Goal: Information Seeking & Learning: Learn about a topic

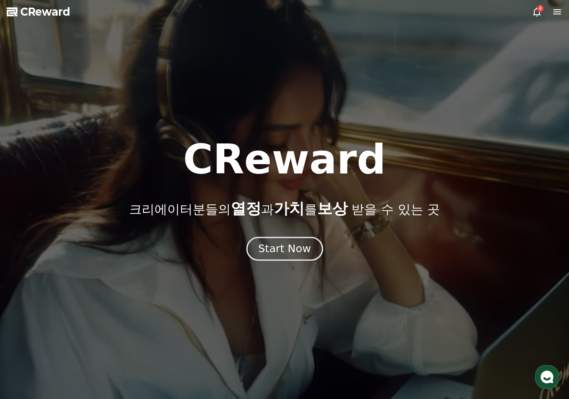
click at [297, 256] on button "Start Now" at bounding box center [284, 249] width 77 height 24
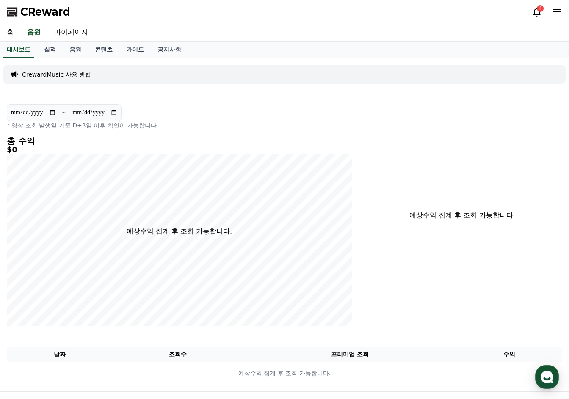
click at [558, 9] on icon at bounding box center [557, 12] width 10 height 10
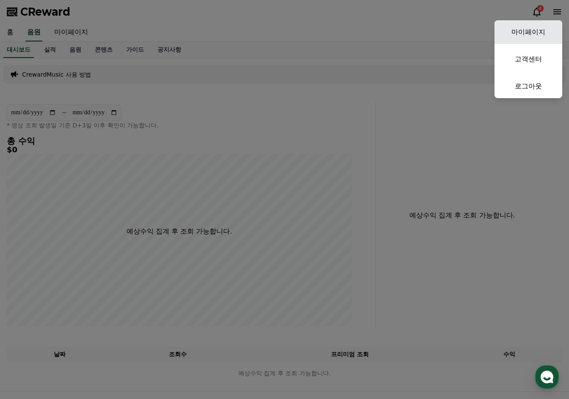
click at [537, 25] on link "마이페이지" at bounding box center [529, 32] width 68 height 24
select select "**********"
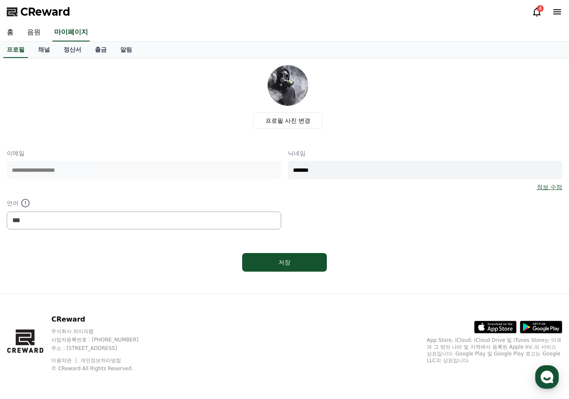
click at [36, 32] on link "음원" at bounding box center [33, 33] width 27 height 18
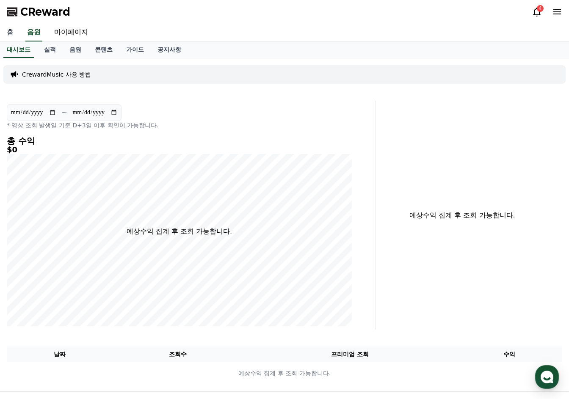
click at [10, 31] on link "홈" at bounding box center [10, 33] width 20 height 18
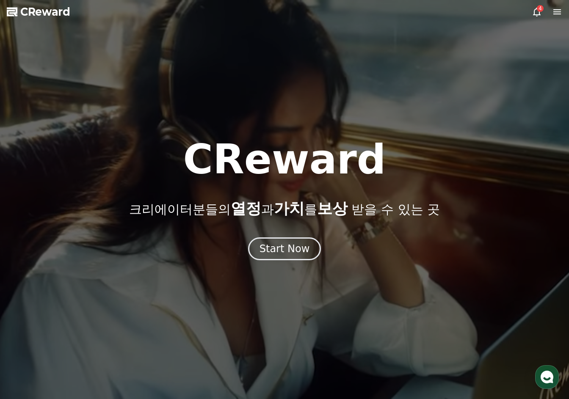
click at [540, 8] on div "4" at bounding box center [540, 8] width 7 height 7
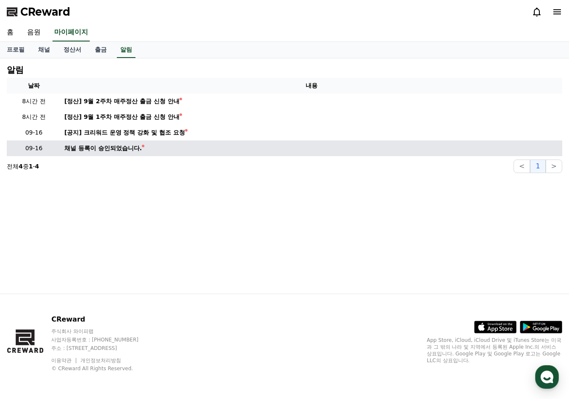
click at [100, 150] on div "채널 등록이 승인되었습니다." at bounding box center [102, 148] width 77 height 9
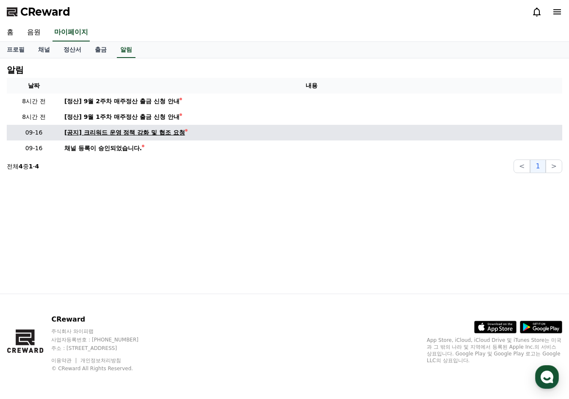
click at [124, 130] on div "[공지] 크리워드 운영 정책 강화 및 협조 요청" at bounding box center [124, 132] width 121 height 9
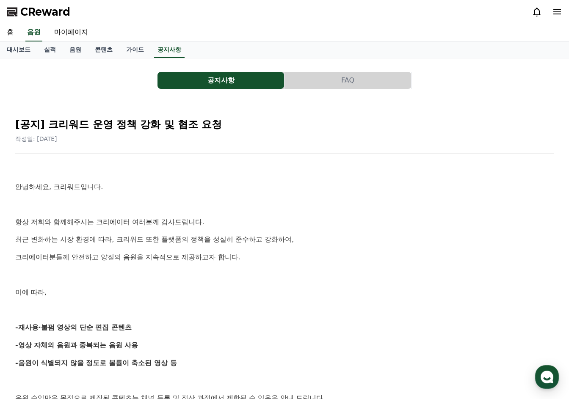
click at [124, 130] on h2 "[공지] 크리워드 운영 정책 강화 및 협조 요청" at bounding box center [284, 125] width 539 height 14
click at [217, 173] on p at bounding box center [284, 169] width 539 height 11
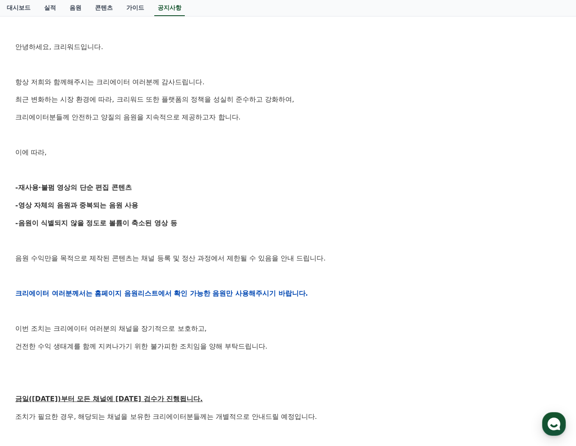
scroll to position [136, 0]
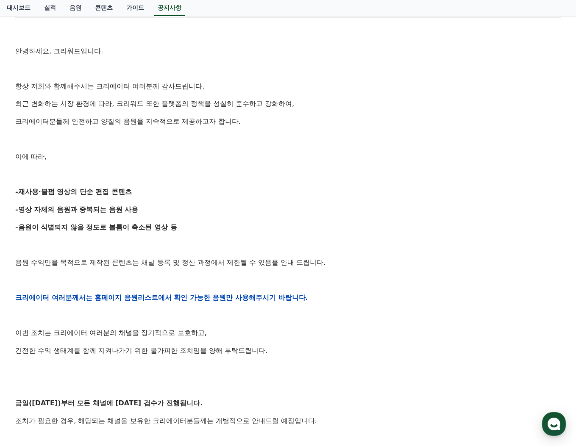
click at [426, 171] on p at bounding box center [287, 174] width 545 height 11
